Goal: Task Accomplishment & Management: Complete application form

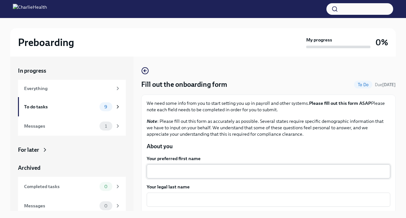
click at [198, 173] on textarea "Your preferred first name" at bounding box center [269, 171] width 236 height 8
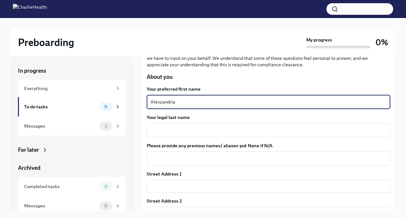
scroll to position [71, 0]
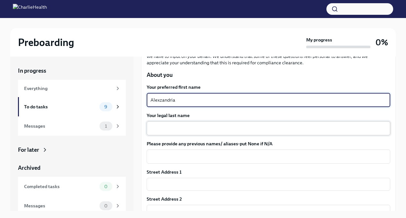
type textarea "Alexzandria"
click at [244, 127] on textarea "Your legal last name" at bounding box center [269, 128] width 236 height 8
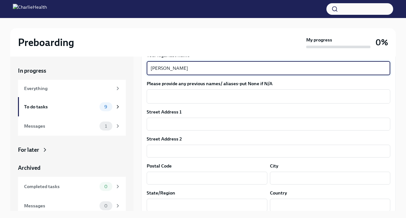
scroll to position [138, 0]
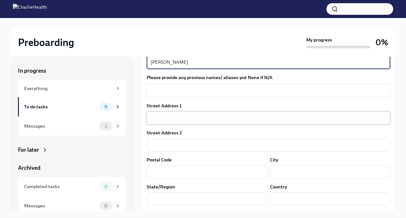
type textarea "[PERSON_NAME]"
click at [212, 118] on input "text" at bounding box center [269, 118] width 244 height 13
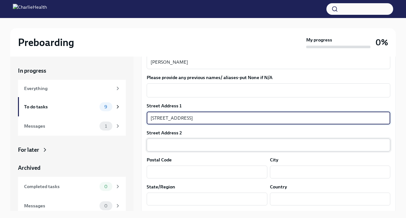
type input "[STREET_ADDRESS]"
click at [179, 144] on input "text" at bounding box center [269, 144] width 244 height 13
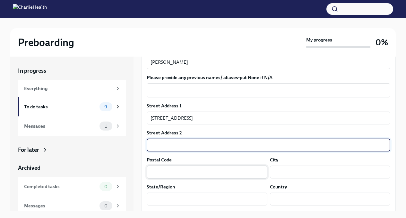
click at [173, 172] on input "text" at bounding box center [207, 171] width 121 height 13
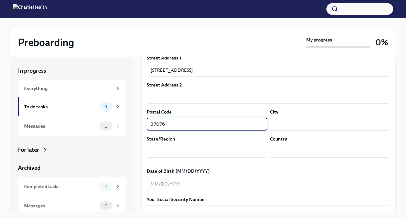
scroll to position [188, 0]
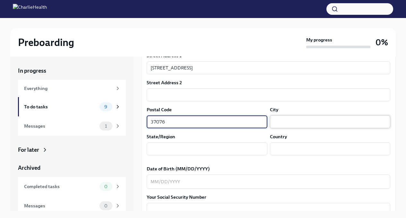
type input "37076"
click at [292, 121] on input "text" at bounding box center [330, 121] width 121 height 13
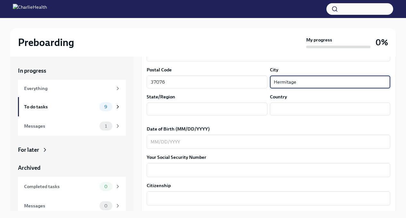
scroll to position [232, 0]
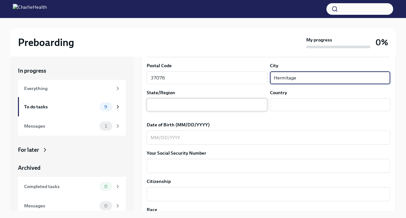
type input "Hermitage"
click at [202, 105] on input "text" at bounding box center [207, 104] width 121 height 13
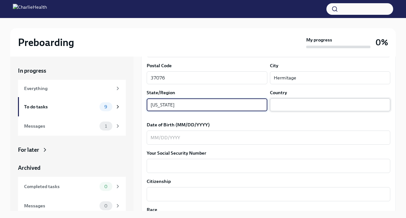
type input "[US_STATE]"
click at [287, 106] on input "text" at bounding box center [330, 104] width 121 height 13
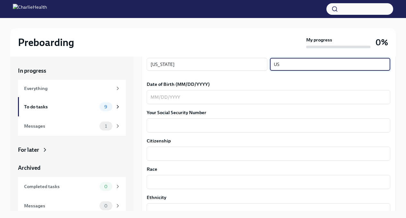
scroll to position [274, 0]
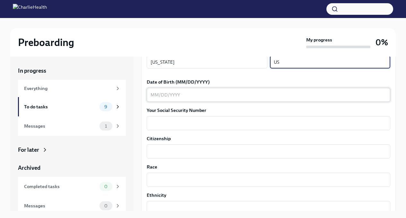
type input "US"
click at [190, 97] on textarea "Date of Birth (MM/DD/YYYY)" at bounding box center [269, 95] width 236 height 8
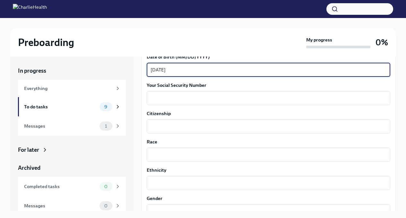
scroll to position [304, 0]
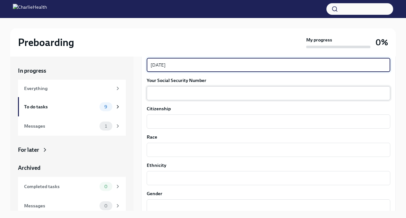
type textarea "[DATE]"
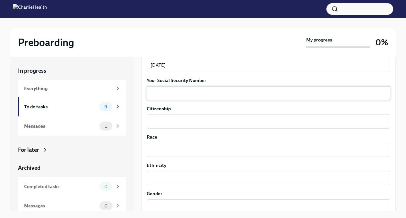
click at [161, 98] on div "x ​" at bounding box center [269, 93] width 244 height 14
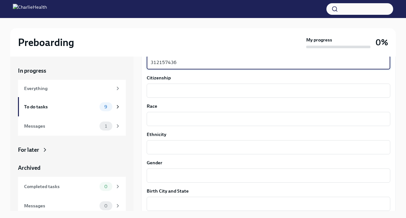
scroll to position [339, 0]
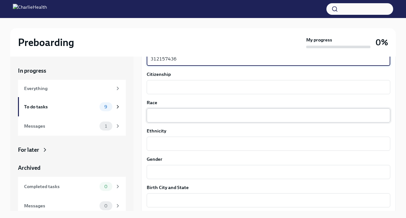
type textarea "312157436"
click at [160, 116] on textarea "Race" at bounding box center [269, 116] width 236 height 8
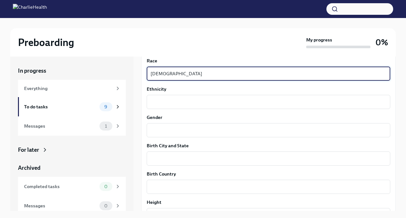
scroll to position [384, 0]
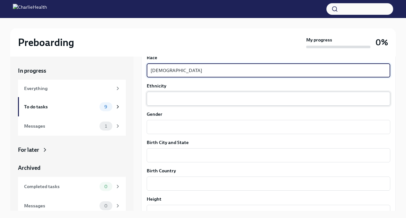
type textarea "[DEMOGRAPHIC_DATA]"
click at [182, 99] on textarea "Ethnicity" at bounding box center [269, 99] width 236 height 8
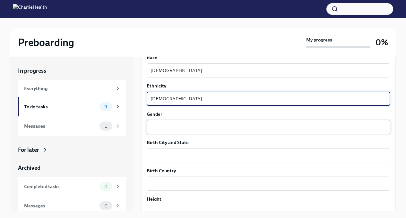
type textarea "[DEMOGRAPHIC_DATA]"
click at [162, 129] on textarea "Gender" at bounding box center [269, 127] width 236 height 8
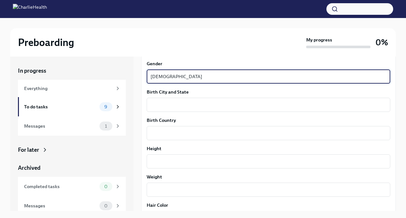
scroll to position [442, 0]
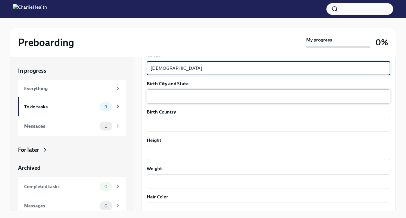
type textarea "[DEMOGRAPHIC_DATA]"
click at [183, 94] on textarea "Birth City and State" at bounding box center [269, 97] width 236 height 8
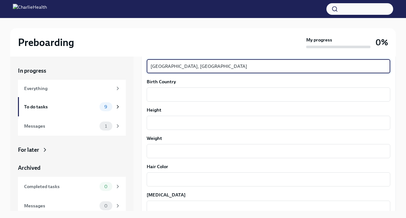
scroll to position [476, 0]
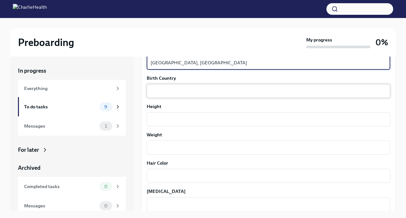
type textarea "[GEOGRAPHIC_DATA], [GEOGRAPHIC_DATA]"
click at [191, 89] on textarea "Birth Country" at bounding box center [269, 91] width 236 height 8
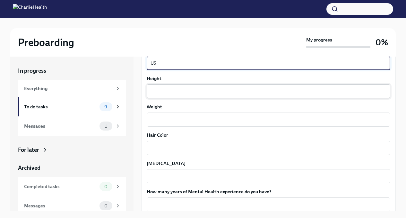
scroll to position [506, 0]
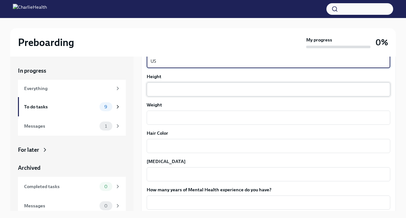
type textarea "US"
click at [175, 91] on textarea "Height" at bounding box center [269, 89] width 236 height 8
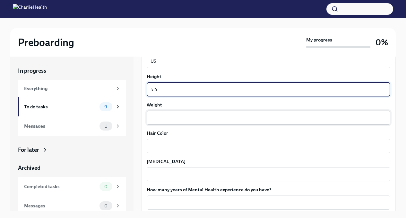
type textarea "5'4"
click at [171, 117] on textarea "Weight" at bounding box center [269, 118] width 236 height 8
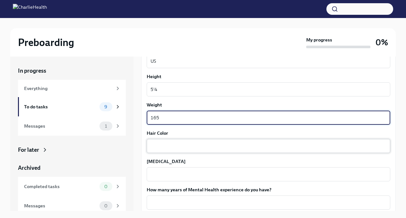
type textarea "165"
click at [171, 145] on textarea "Hair Color" at bounding box center [269, 146] width 236 height 8
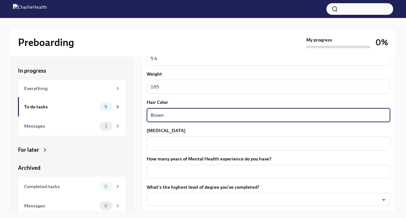
scroll to position [546, 0]
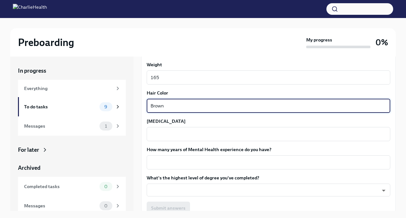
type textarea "Brown"
click at [168, 132] on textarea "[MEDICAL_DATA]" at bounding box center [269, 134] width 236 height 8
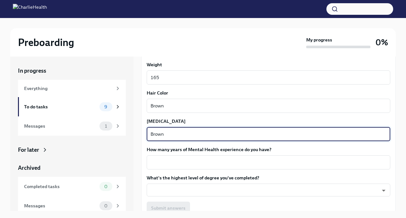
scroll to position [581, 0]
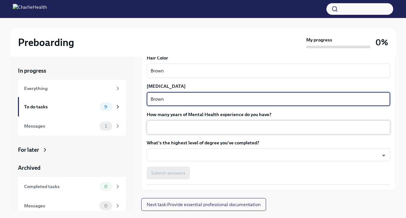
type textarea "Brown"
click at [172, 126] on textarea "How many years of Mental Health experience do you have?" at bounding box center [269, 127] width 236 height 8
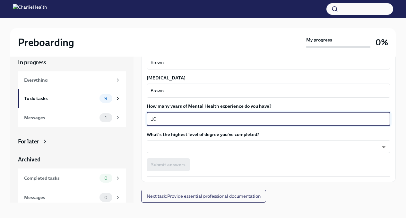
scroll to position [11, 0]
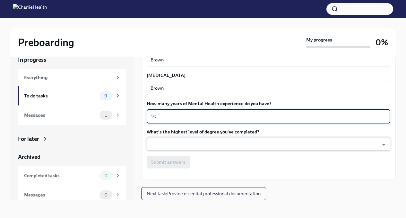
type textarea "10"
click at [200, 141] on body "Preboarding My progress 0% In progress Everything To do tasks 9 Messages 1 For …" at bounding box center [203, 103] width 406 height 229
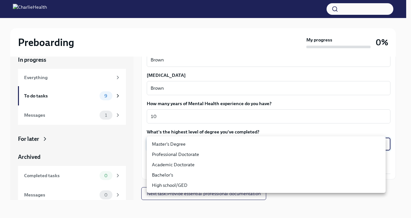
click at [193, 145] on li "Master's Degree" at bounding box center [266, 144] width 239 height 10
type input "2vBr-ghkD"
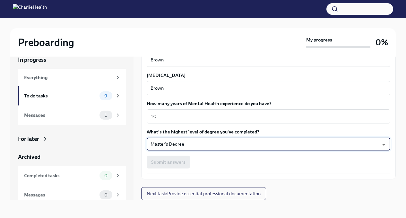
click at [219, 162] on div "Submit answers" at bounding box center [269, 162] width 244 height 13
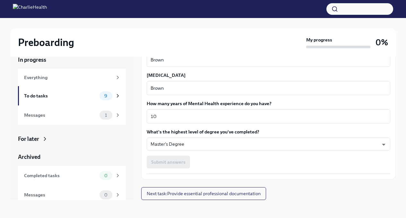
click at [177, 160] on div "Submit answers" at bounding box center [269, 162] width 244 height 13
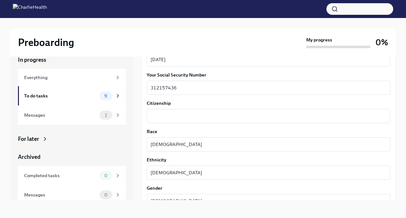
scroll to position [298, 0]
click at [203, 118] on textarea "Citizenship" at bounding box center [269, 117] width 236 height 8
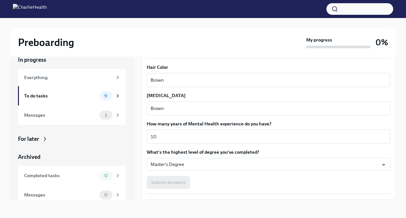
scroll to position [581, 0]
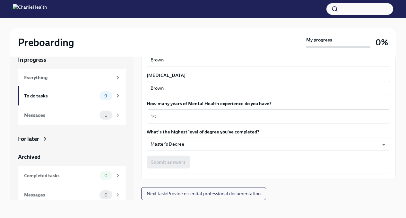
type textarea "US"
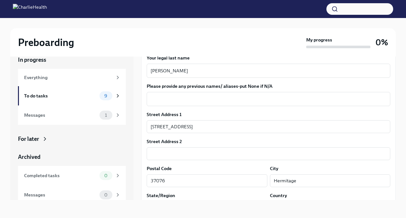
scroll to position [119, 0]
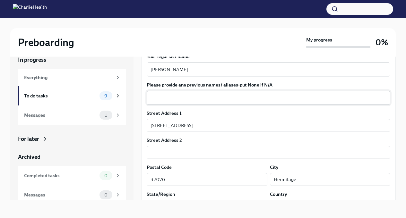
click at [289, 99] on textarea "Please provide any previous names/ aliases-put None if N/A" at bounding box center [269, 98] width 236 height 8
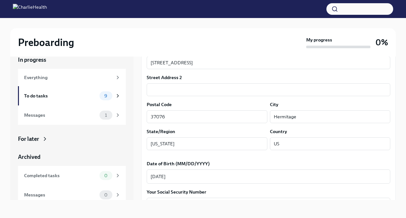
scroll to position [183, 0]
type textarea "N/A"
click at [229, 103] on div "Postal Code" at bounding box center [207, 104] width 121 height 6
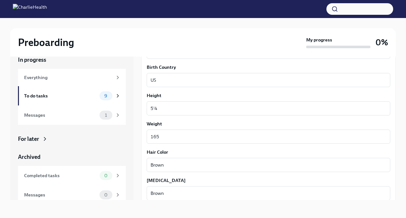
scroll to position [581, 0]
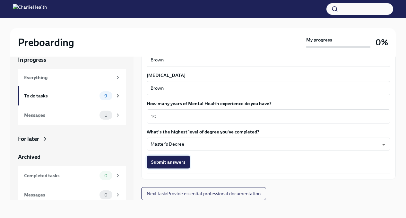
click at [183, 159] on span "Submit answers" at bounding box center [168, 162] width 34 height 6
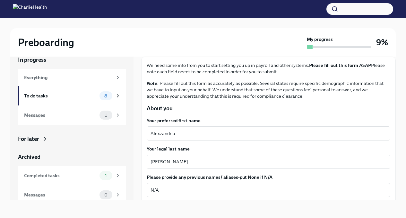
scroll to position [0, 0]
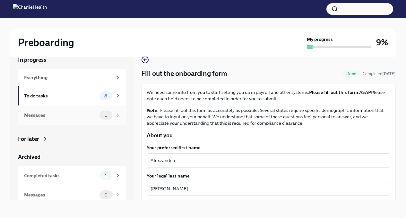
click at [108, 114] on div "1" at bounding box center [110, 115] width 21 height 9
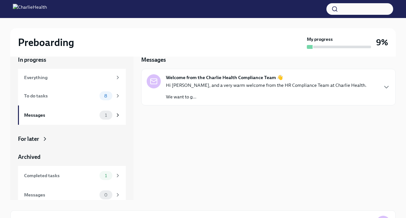
click at [207, 85] on p "Hi [PERSON_NAME], and a very warm welcome from the HR Compliance Team at Charli…" at bounding box center [266, 85] width 201 height 6
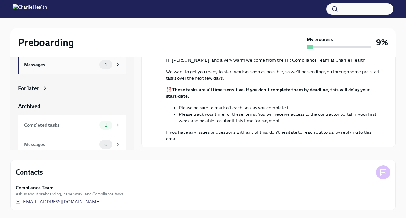
click at [106, 67] on div "1" at bounding box center [110, 64] width 21 height 9
click at [115, 64] on icon at bounding box center [118, 65] width 6 height 6
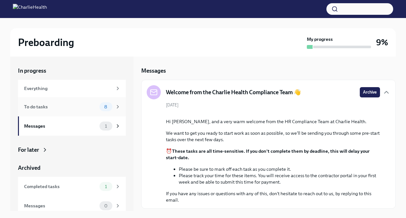
click at [107, 105] on div "8" at bounding box center [106, 106] width 13 height 9
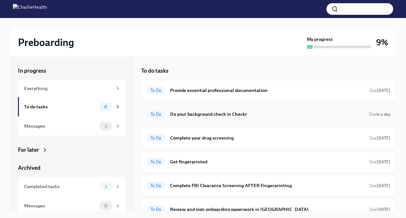
click at [212, 115] on h6 "Do your background check in Checkr" at bounding box center [267, 114] width 194 height 7
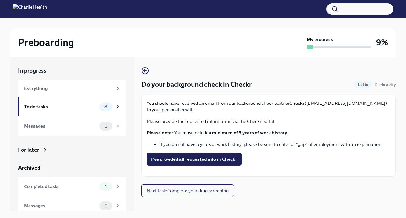
scroll to position [11, 0]
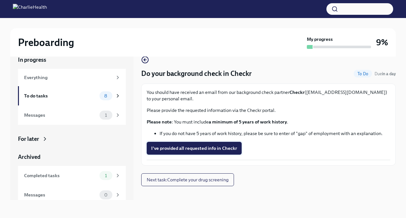
click at [221, 150] on span "I've provided all requested info in Checkr" at bounding box center [194, 148] width 86 height 6
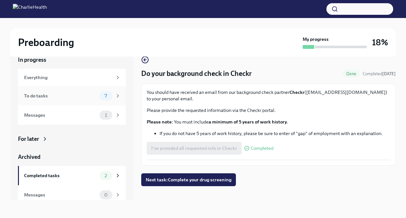
click at [107, 96] on div "7" at bounding box center [106, 95] width 13 height 9
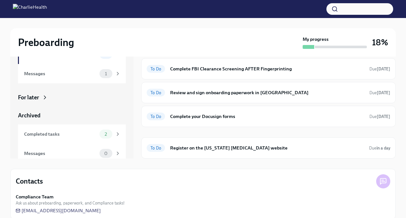
scroll to position [51, 0]
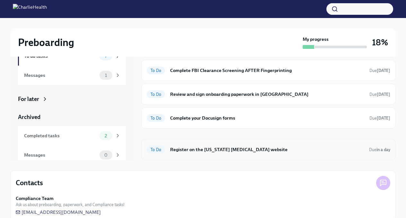
click at [260, 151] on h6 "Register on the [US_STATE] [MEDICAL_DATA] website" at bounding box center [267, 149] width 194 height 7
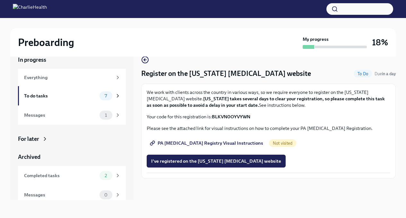
scroll to position [11, 0]
drag, startPoint x: 254, startPoint y: 115, endPoint x: 213, endPoint y: 118, distance: 41.5
click at [213, 118] on p "Your code for this registration is: BLKVN0OYVYWN" at bounding box center [269, 116] width 244 height 6
copy strong "BLKVN0OYVYWN"
click at [219, 142] on span "PA [MEDICAL_DATA] Registry Visual Instructions" at bounding box center [207, 143] width 112 height 6
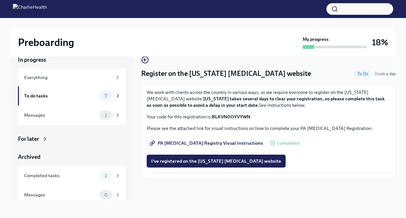
scroll to position [0, 0]
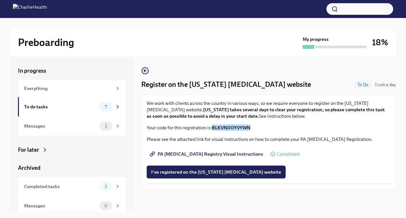
drag, startPoint x: 253, startPoint y: 127, endPoint x: 214, endPoint y: 127, distance: 38.6
click at [214, 127] on p "Your code for this registration is: BLKVN0OYVYWN" at bounding box center [269, 127] width 244 height 6
copy strong "BLKVN0OYVYWN"
click at [187, 171] on span "I've registered on the [US_STATE] [MEDICAL_DATA] website" at bounding box center [216, 172] width 130 height 6
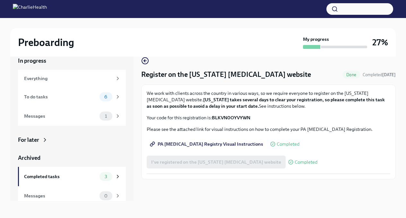
scroll to position [11, 0]
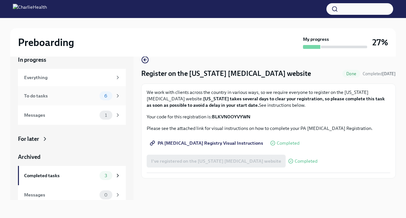
click at [110, 96] on div "6" at bounding box center [110, 95] width 21 height 9
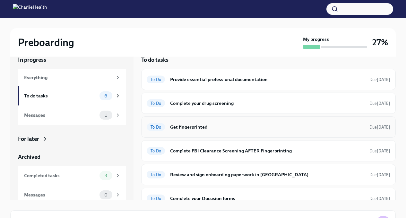
scroll to position [0, 0]
click at [227, 103] on h6 "Complete your drug screening" at bounding box center [267, 102] width 194 height 7
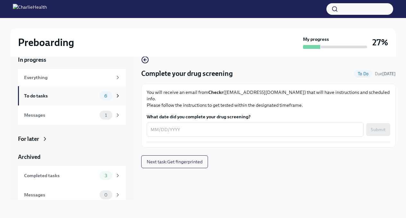
click at [117, 94] on icon at bounding box center [118, 95] width 2 height 3
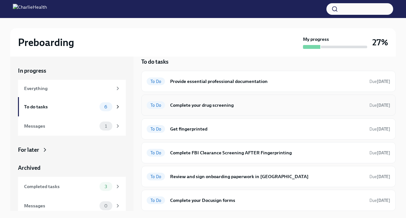
scroll to position [0, 0]
click at [201, 130] on h6 "Get fingerprinted" at bounding box center [267, 128] width 194 height 7
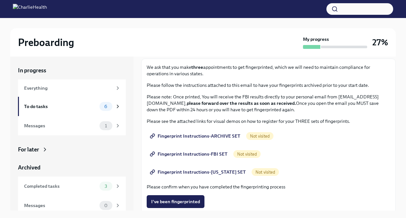
scroll to position [37, 0]
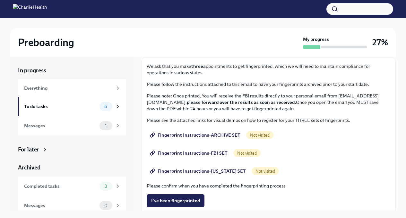
click at [211, 136] on span "Fingerprint Instructions-ARCHIVE SET" at bounding box center [195, 135] width 89 height 6
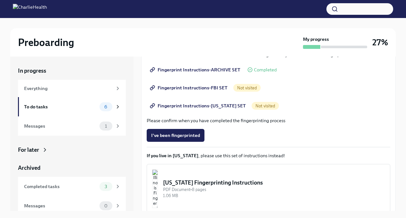
scroll to position [103, 0]
click at [182, 88] on span "Fingerprint Instructions-FBI SET" at bounding box center [189, 87] width 76 height 6
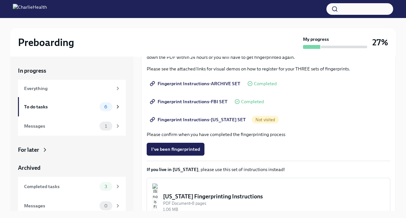
scroll to position [90, 0]
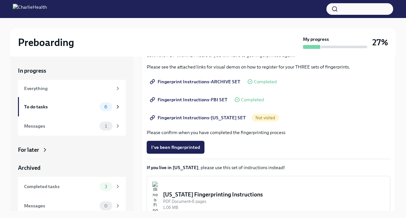
click at [225, 118] on span "Fingerprint Instructions-[US_STATE] SET" at bounding box center [198, 117] width 95 height 6
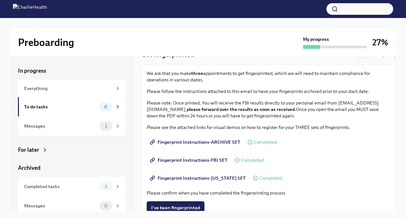
scroll to position [38, 0]
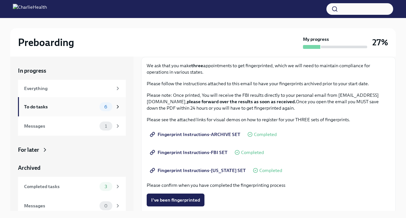
click at [103, 109] on span "6" at bounding box center [106, 106] width 11 height 5
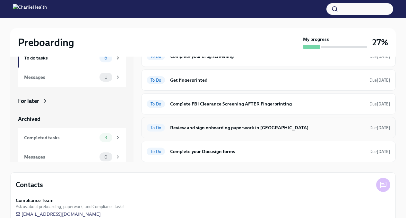
scroll to position [49, 0]
click at [232, 150] on h6 "Complete your Docusign forms" at bounding box center [267, 151] width 194 height 7
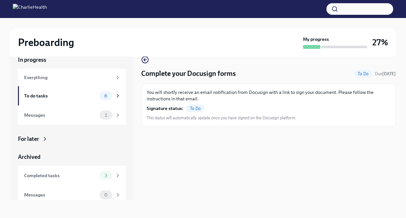
scroll to position [11, 0]
click at [101, 95] on span "6" at bounding box center [106, 96] width 11 height 5
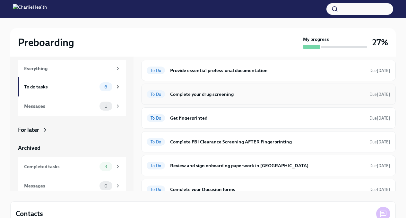
scroll to position [21, 0]
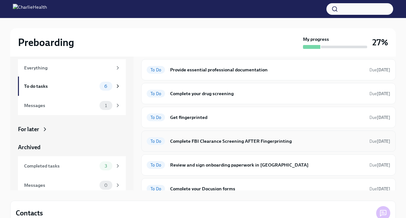
click at [218, 146] on div "To Do Complete FBI Clearance Screening AFTER Fingerprinting Due [DATE]" at bounding box center [269, 141] width 244 height 10
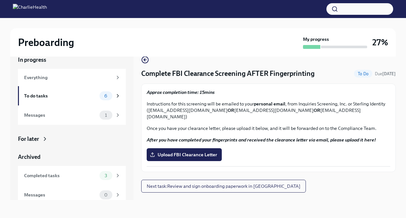
scroll to position [11, 0]
click at [145, 60] on icon "button" at bounding box center [145, 60] width 8 height 8
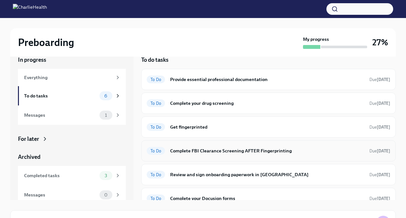
click at [187, 152] on h6 "Complete FBI Clearance Screening AFTER Fingerprinting" at bounding box center [267, 150] width 194 height 7
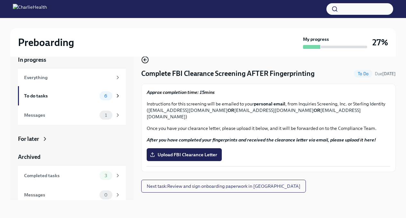
click at [143, 61] on icon "button" at bounding box center [145, 60] width 8 height 8
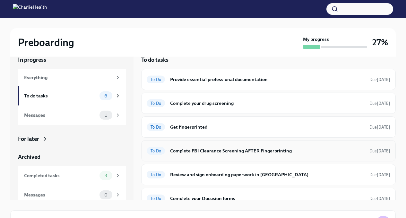
scroll to position [9, 0]
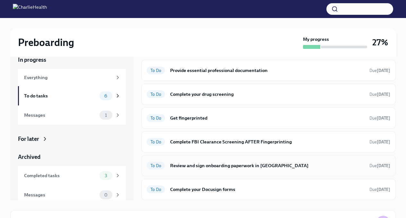
click at [182, 165] on h6 "Review and sign onboarding paperwork in [GEOGRAPHIC_DATA]" at bounding box center [267, 165] width 194 height 7
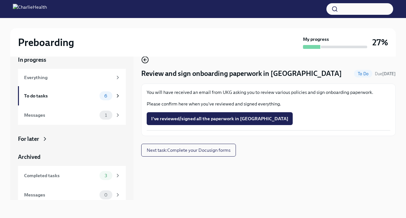
click at [144, 60] on icon "button" at bounding box center [145, 60] width 8 height 8
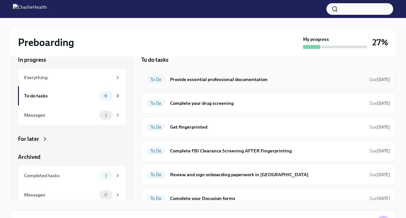
click at [217, 78] on h6 "Provide essential professional documentation" at bounding box center [267, 79] width 194 height 7
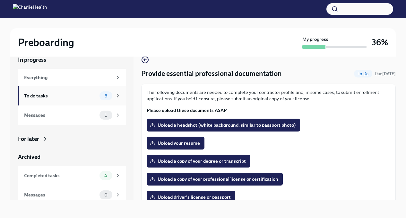
click at [76, 96] on div "To do tasks" at bounding box center [60, 95] width 73 height 7
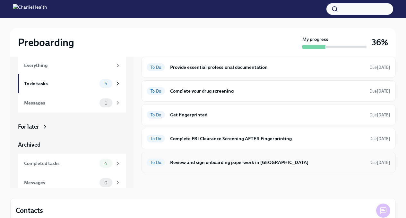
scroll to position [36, 0]
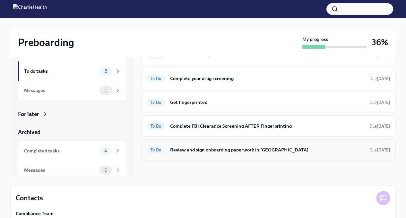
click at [203, 152] on h6 "Review and sign onboarding paperwork in [GEOGRAPHIC_DATA]" at bounding box center [267, 149] width 194 height 7
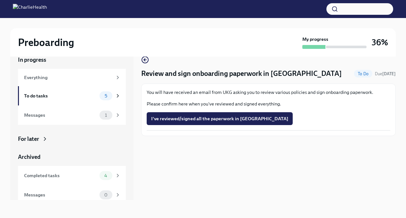
scroll to position [11, 0]
click at [195, 116] on span "I've reviewed/signed all the paperwork in [GEOGRAPHIC_DATA]" at bounding box center [219, 118] width 137 height 6
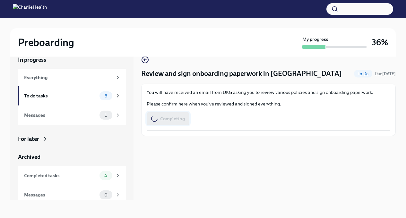
scroll to position [0, 0]
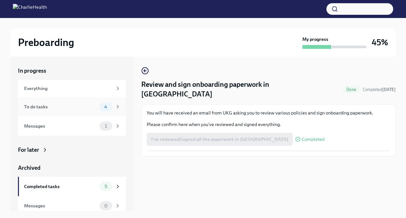
click at [101, 108] on span "4" at bounding box center [106, 106] width 11 height 5
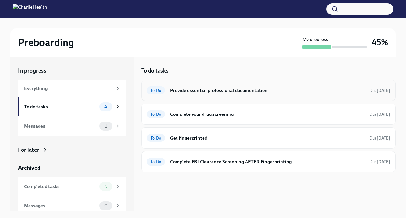
click at [212, 90] on h6 "Provide essential professional documentation" at bounding box center [267, 90] width 194 height 7
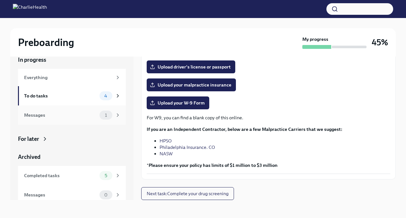
click at [115, 117] on icon at bounding box center [118, 115] width 6 height 6
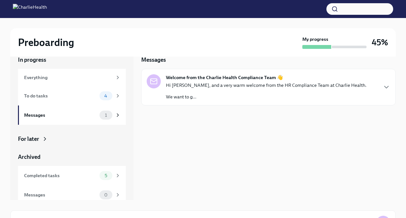
click at [210, 91] on div "Hi [PERSON_NAME], and a very warm welcome from the HR Compliance Team at Charli…" at bounding box center [266, 91] width 201 height 18
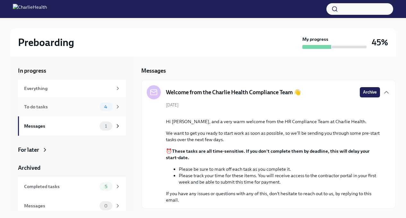
click at [91, 107] on div "To do tasks" at bounding box center [60, 106] width 73 height 7
